Goal: Information Seeking & Learning: Learn about a topic

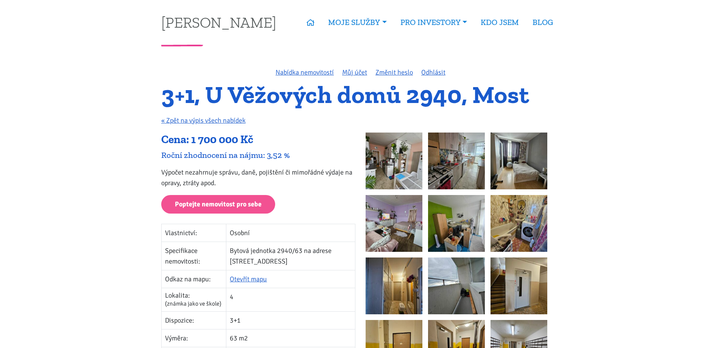
click at [196, 22] on link "[PERSON_NAME]" at bounding box center [218, 22] width 115 height 15
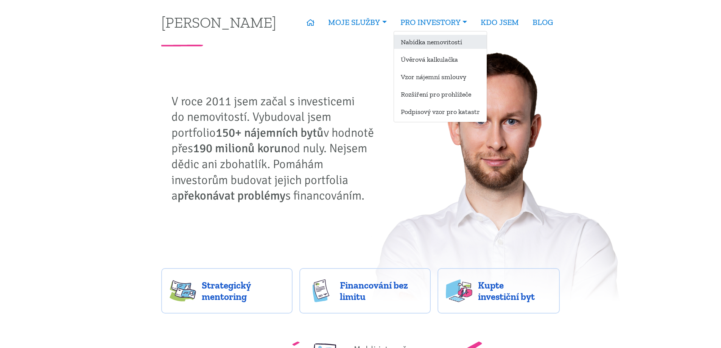
click at [426, 40] on link "Nabídka nemovitostí" at bounding box center [440, 42] width 93 height 14
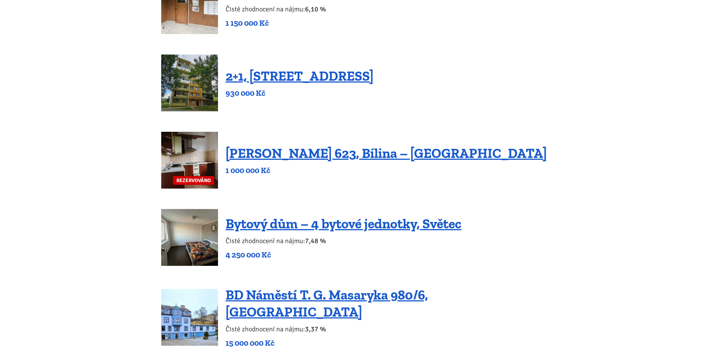
scroll to position [341, 0]
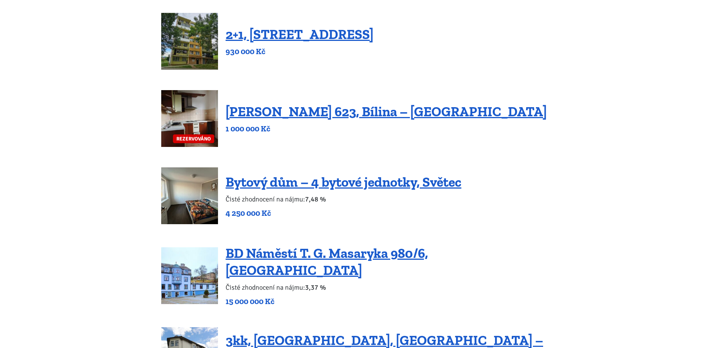
click at [365, 120] on div "Antonína Sovy 623, Bílina – Teplické Předměstí 1 000 000 Kč" at bounding box center [386, 118] width 321 height 31
click at [363, 111] on link "Antonína Sovy 623, Bílina – Teplické Předměstí" at bounding box center [386, 111] width 321 height 16
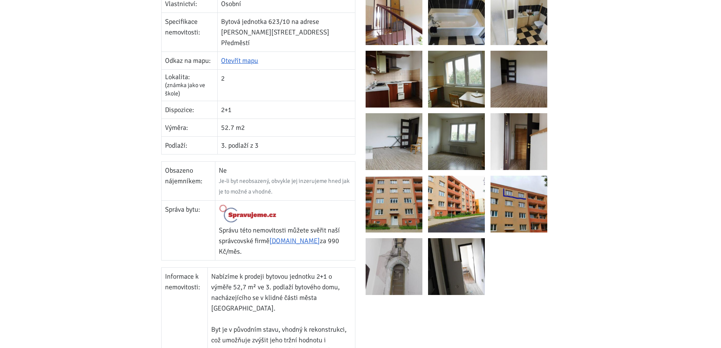
scroll to position [341, 0]
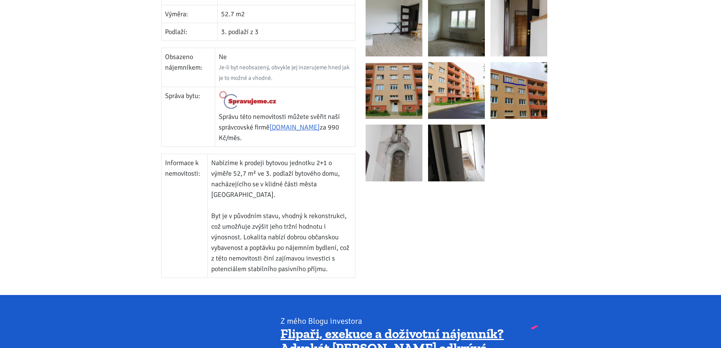
click at [406, 154] on img at bounding box center [394, 153] width 57 height 57
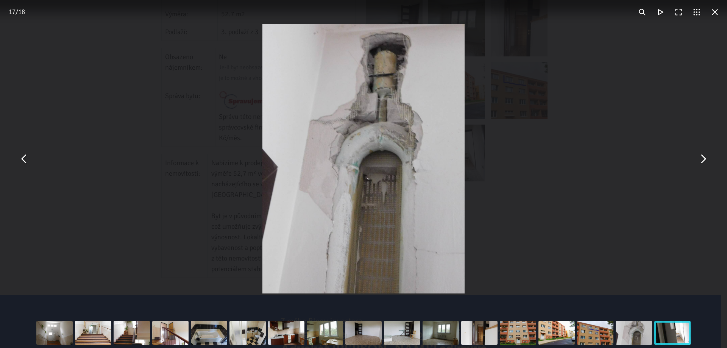
click at [587, 131] on div "You can close this modal content with the ESC key" at bounding box center [363, 159] width 727 height 318
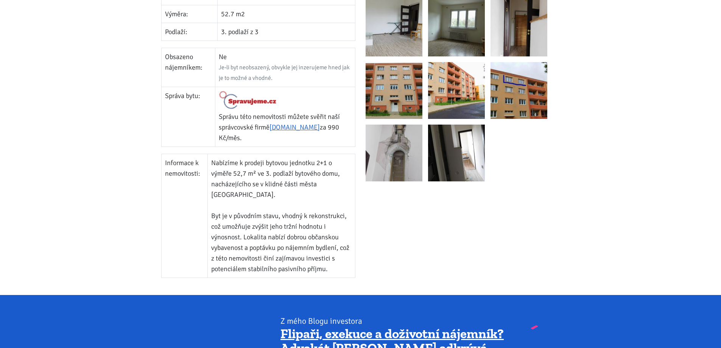
click at [467, 147] on img at bounding box center [456, 153] width 57 height 57
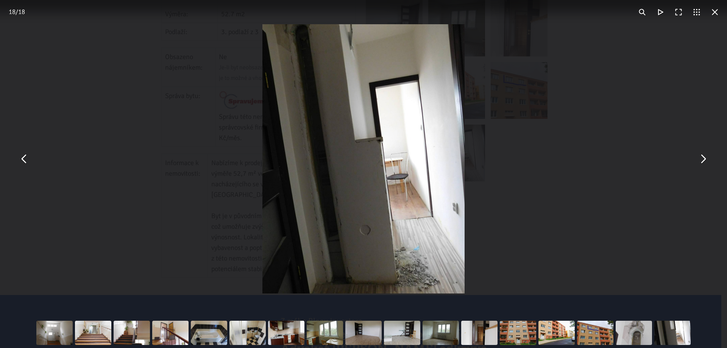
click at [604, 136] on div "You can close this modal content with the ESC key" at bounding box center [363, 159] width 727 height 318
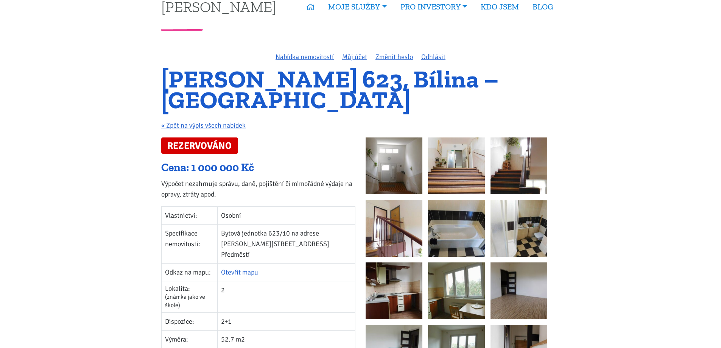
scroll to position [0, 0]
